Goal: Communication & Community: Answer question/provide support

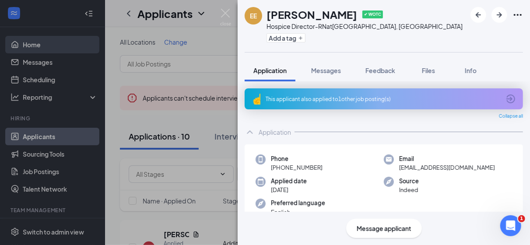
drag, startPoint x: 223, startPoint y: 7, endPoint x: 63, endPoint y: 50, distance: 165.0
click at [223, 7] on div "EE [PERSON_NAME] ✔ WOTC Hospice Director-RN at [GEOGRAPHIC_DATA], [GEOGRAPHIC_D…" at bounding box center [265, 122] width 530 height 245
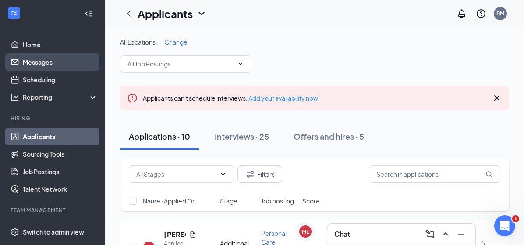
click at [55, 63] on link "Messages" at bounding box center [60, 62] width 75 height 18
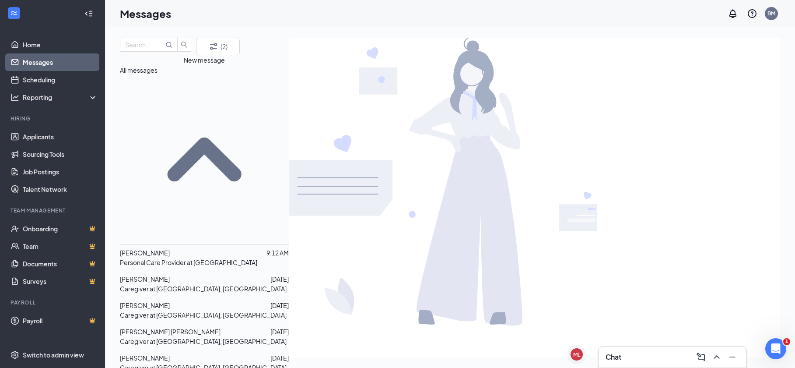
click at [170, 245] on span "[PERSON_NAME]" at bounding box center [145, 253] width 50 height 8
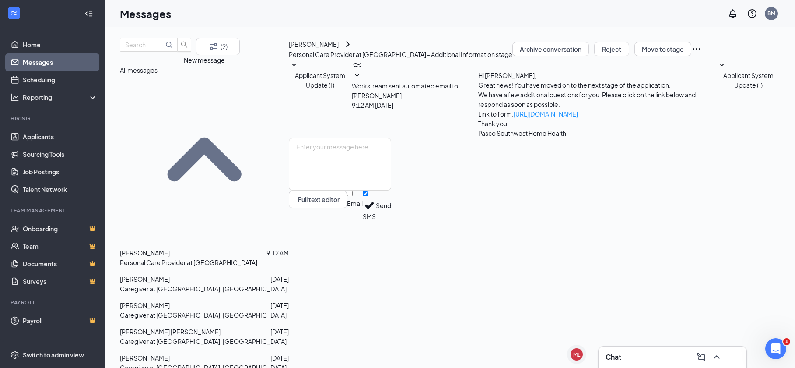
click at [297, 49] on div "[PERSON_NAME]" at bounding box center [314, 44] width 50 height 10
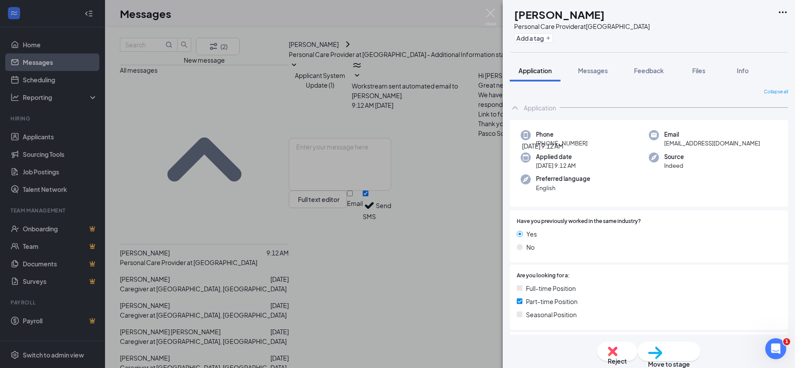
scroll to position [120, 0]
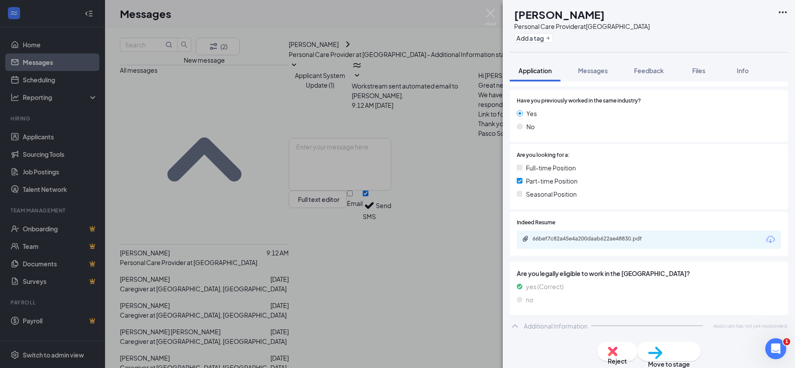
click at [530, 234] on div "66bef7c82a45e4a200daab622ae48830.pdf" at bounding box center [649, 239] width 264 height 18
click at [530, 238] on div "66bef7c82a45e4a200daab622ae48830.pdf" at bounding box center [594, 238] width 123 height 7
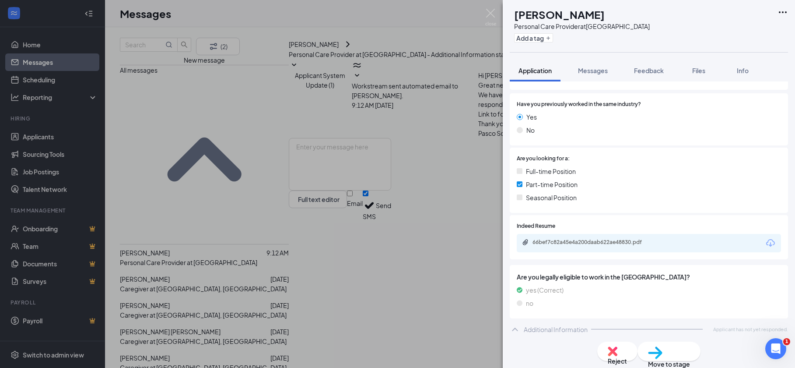
click at [296, 245] on div "MP [PERSON_NAME] Personal Care Provider at [GEOGRAPHIC_DATA] Add a tag Applicat…" at bounding box center [397, 184] width 795 height 368
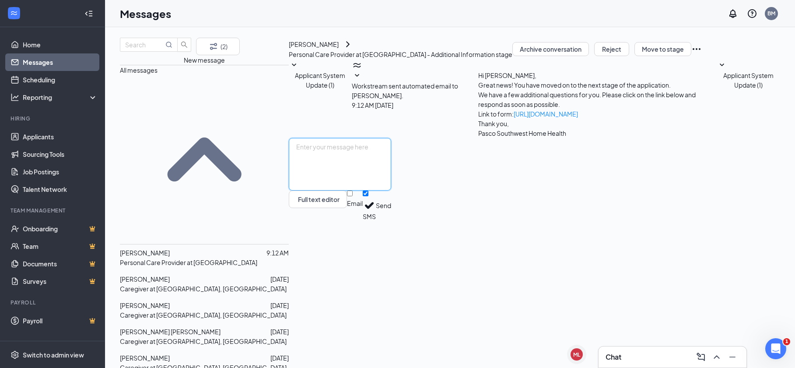
click at [304, 190] on textarea at bounding box center [340, 164] width 102 height 53
type textarea "Hello [PERSON_NAME], thank you for applying, would like to see if you have time…"
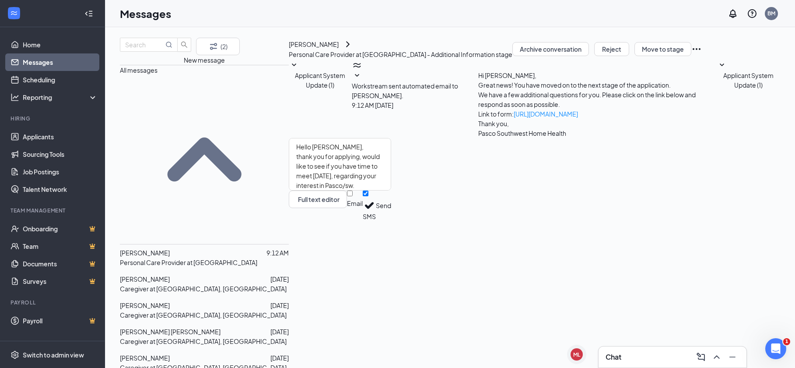
click at [391, 221] on button "Send" at bounding box center [383, 205] width 15 height 30
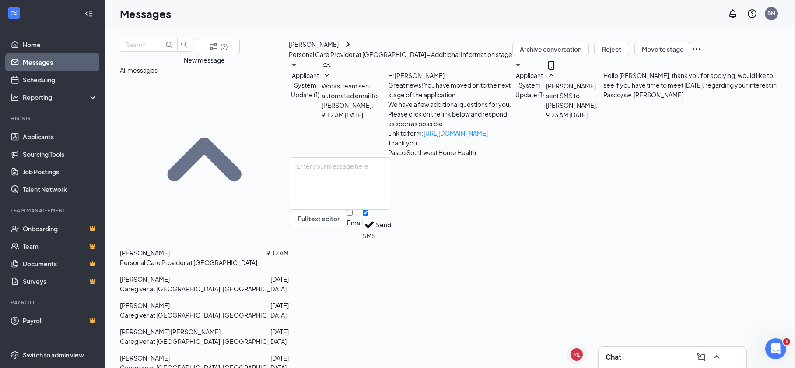
click at [189, 245] on p "Caregiver at [GEOGRAPHIC_DATA], [GEOGRAPHIC_DATA]" at bounding box center [203, 315] width 167 height 10
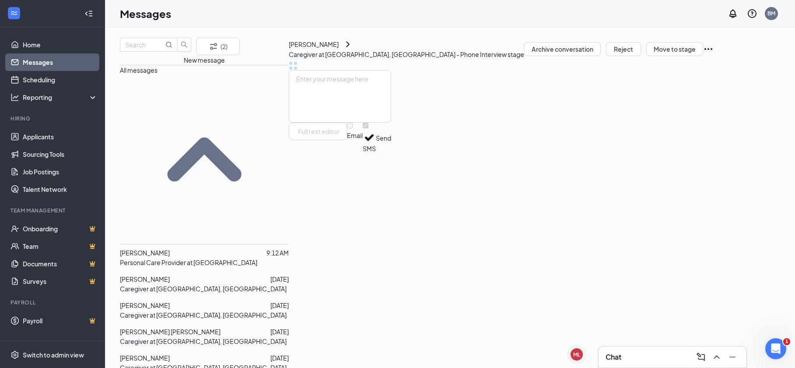
scroll to position [77, 0]
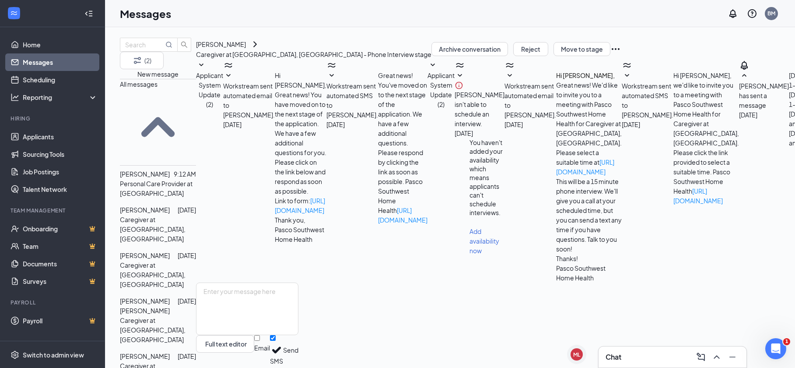
click at [246, 49] on div "[PERSON_NAME]" at bounding box center [221, 44] width 50 height 10
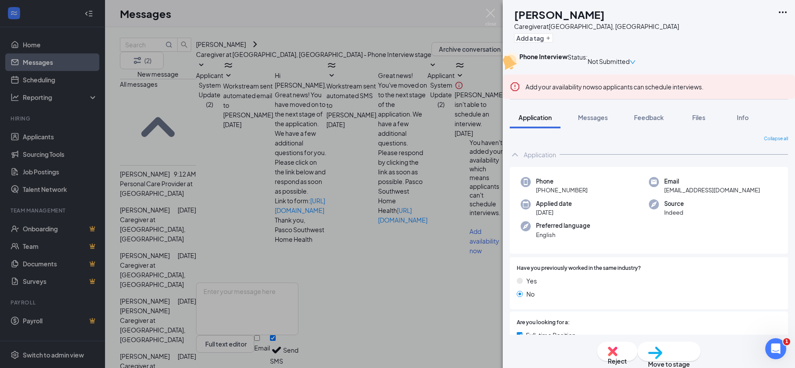
scroll to position [197, 0]
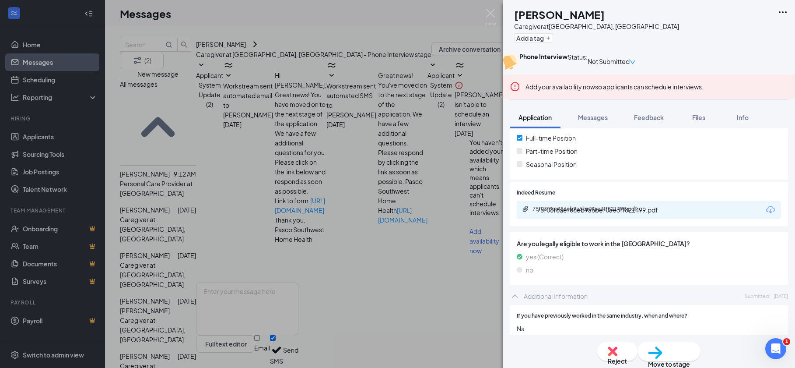
click at [530, 214] on div "75f03f8aef86eb9a5bef0ae3ff821499.pdf" at bounding box center [593, 209] width 142 height 8
click at [530, 212] on div "75f03f8aef86eb9a5bef0ae3ff821499.pdf" at bounding box center [593, 208] width 142 height 7
